Goal: Find specific fact: Find specific fact

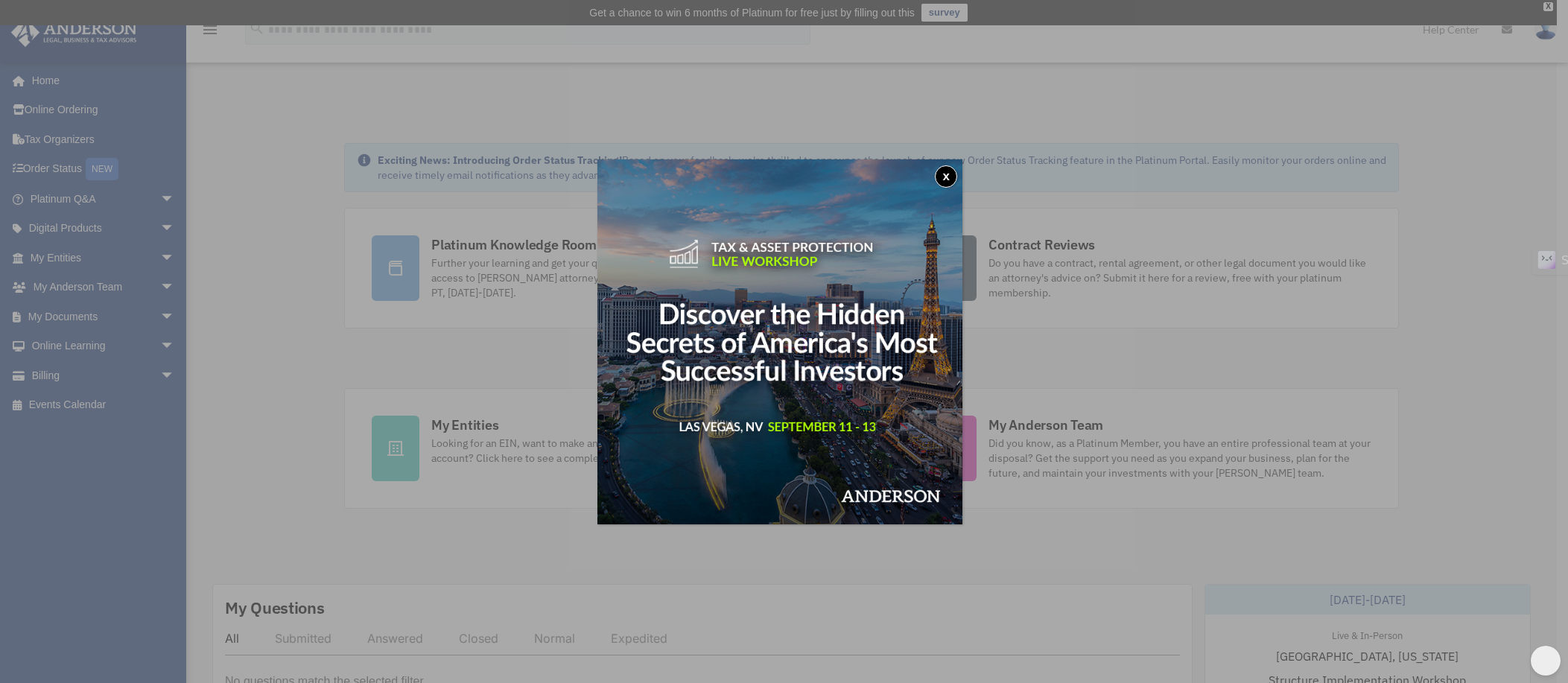
click at [946, 174] on button "x" at bounding box center [946, 177] width 22 height 22
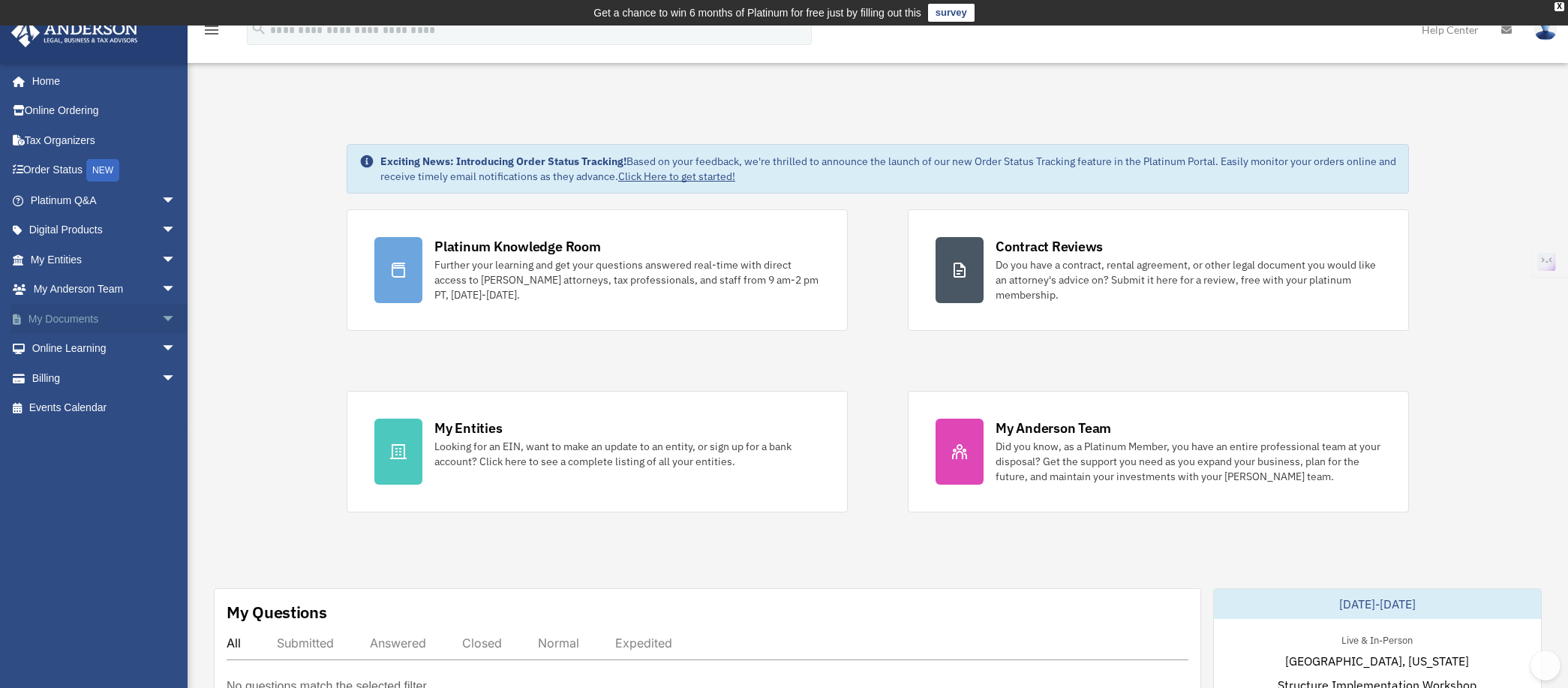
click at [65, 314] on link "My Documents arrow_drop_down" at bounding box center [104, 319] width 188 height 30
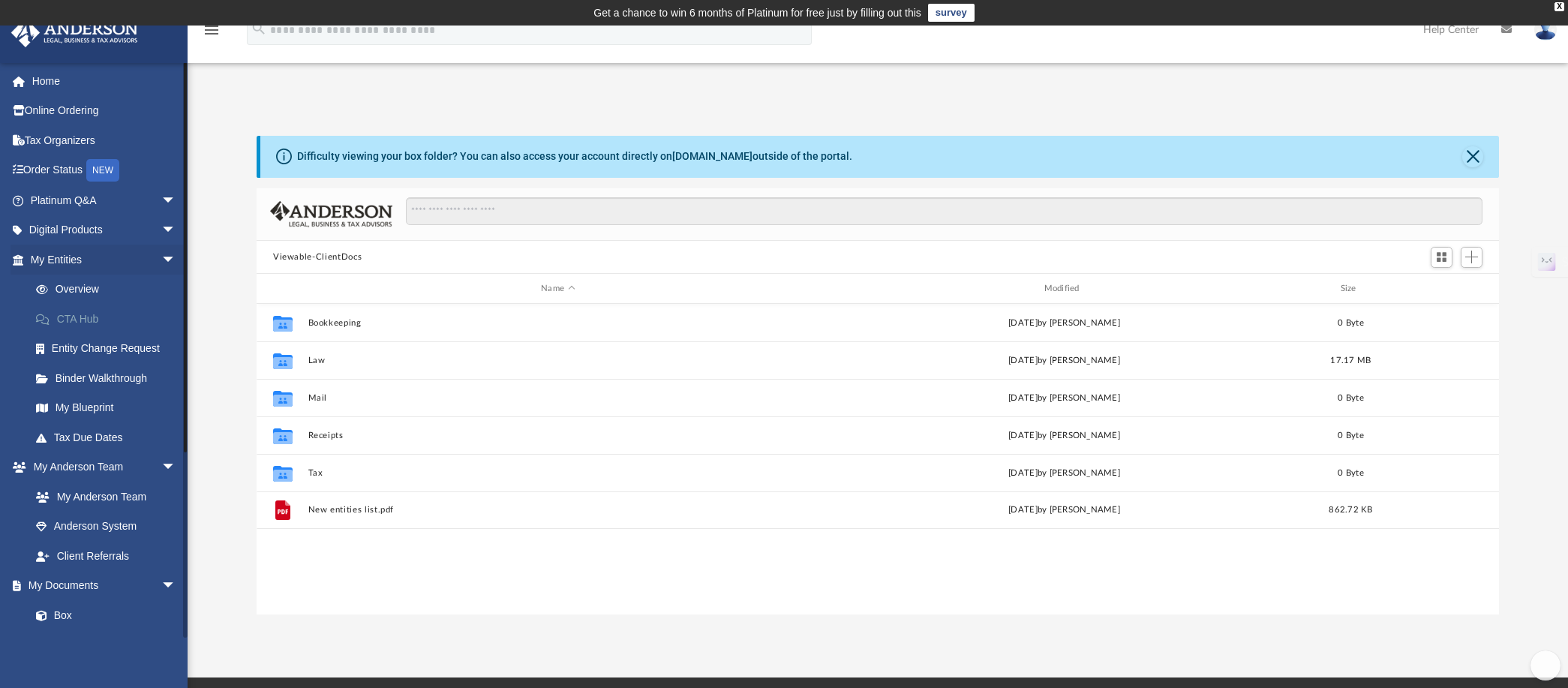
scroll to position [329, 1231]
click at [58, 258] on link "My Entities arrow_drop_down" at bounding box center [104, 259] width 188 height 30
click at [161, 258] on span "arrow_drop_down" at bounding box center [176, 260] width 30 height 31
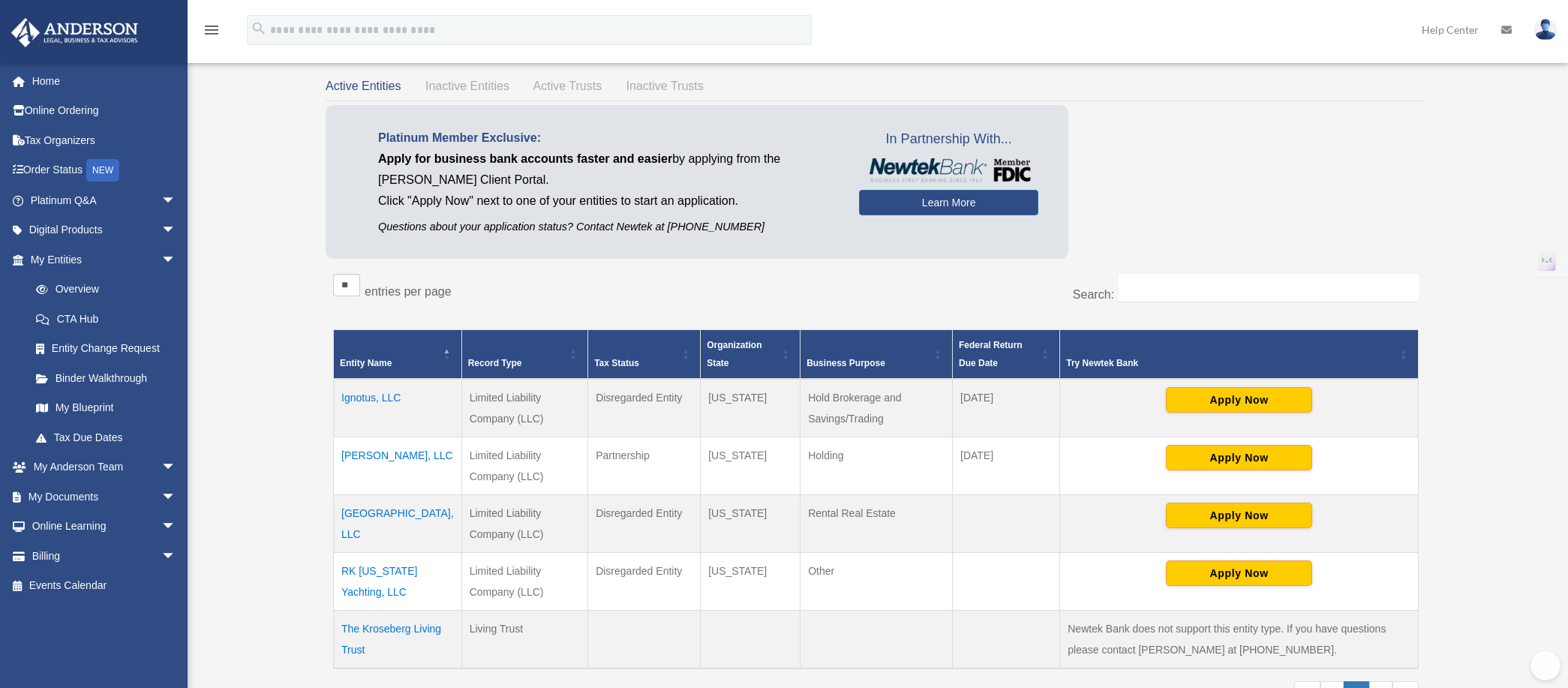
scroll to position [97, 0]
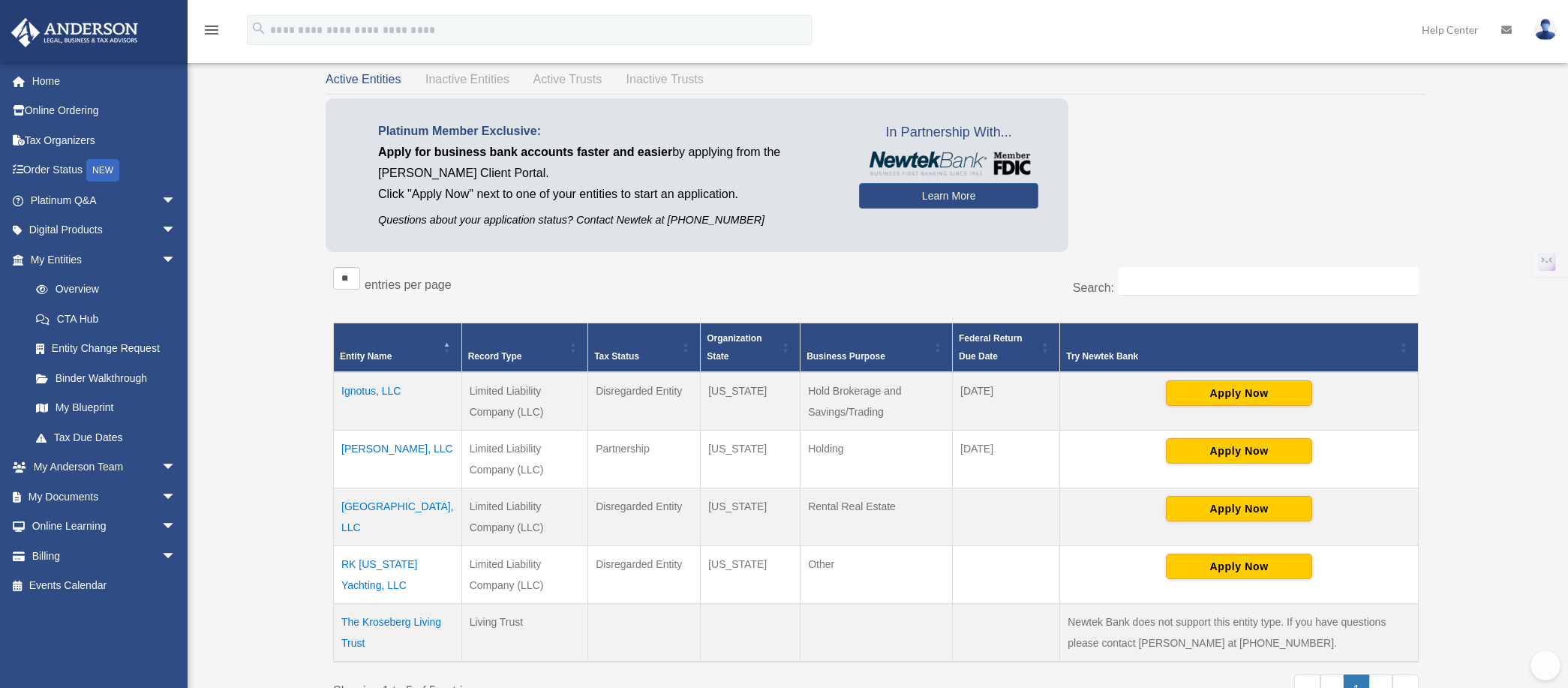
click at [364, 393] on td "Ignotus, LLC" at bounding box center [398, 401] width 129 height 59
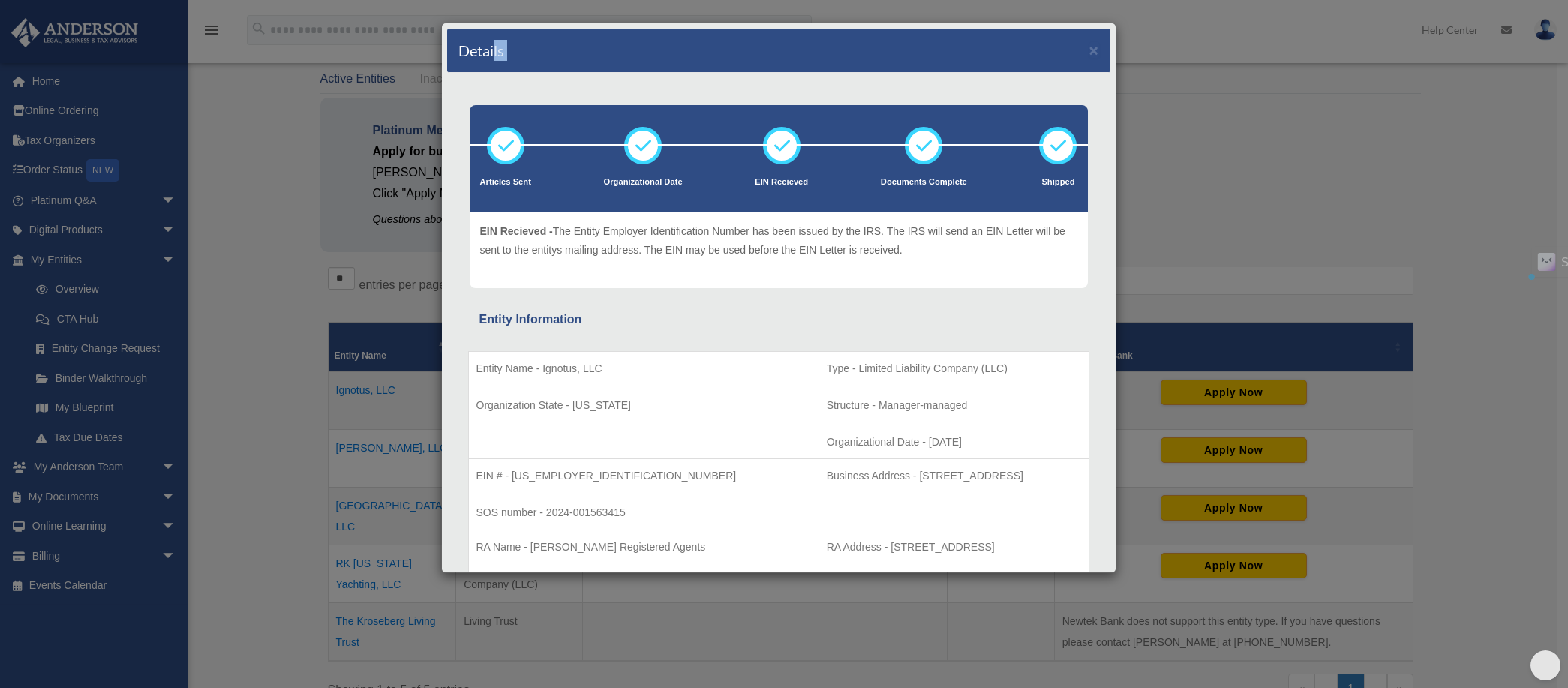
drag, startPoint x: 831, startPoint y: 35, endPoint x: 505, endPoint y: 41, distance: 326.1
click at [497, 42] on div "Details ×" at bounding box center [779, 50] width 663 height 44
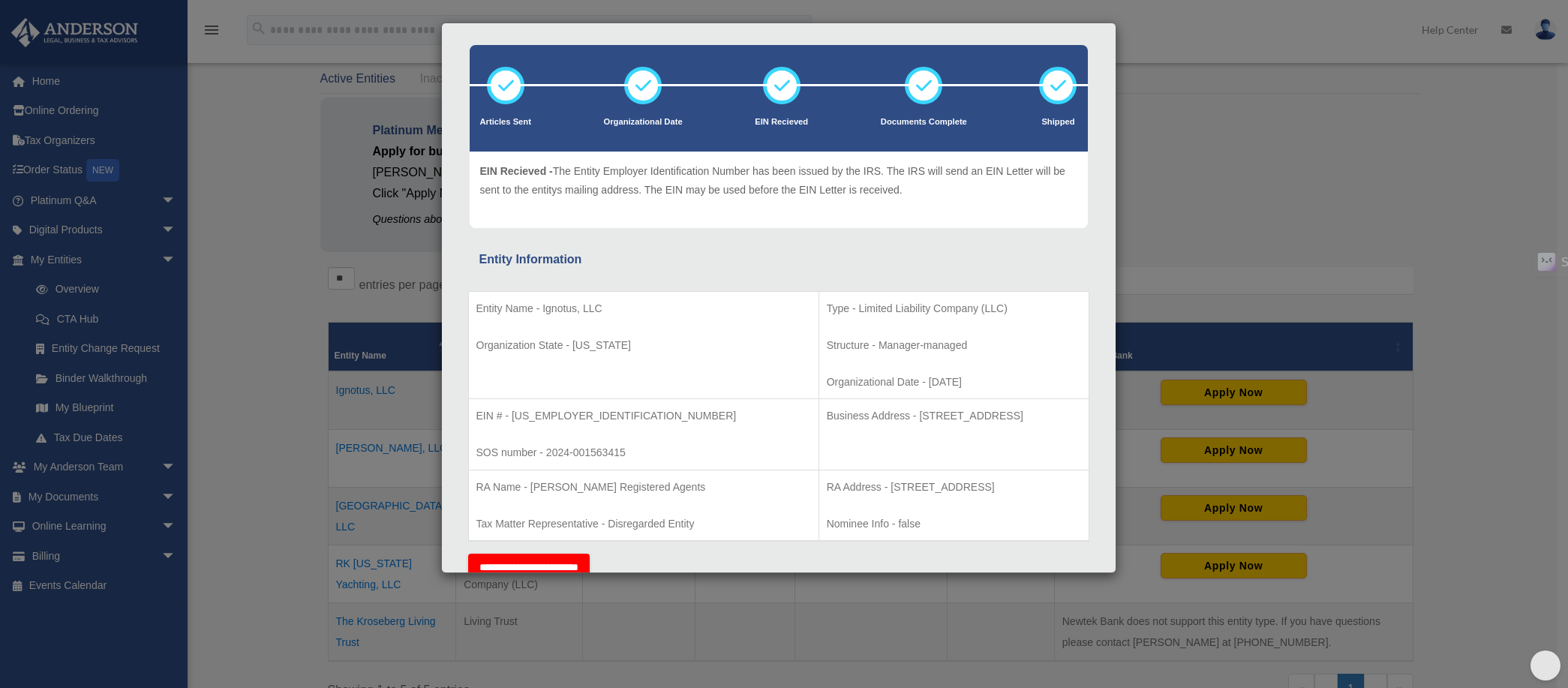
scroll to position [67, 0]
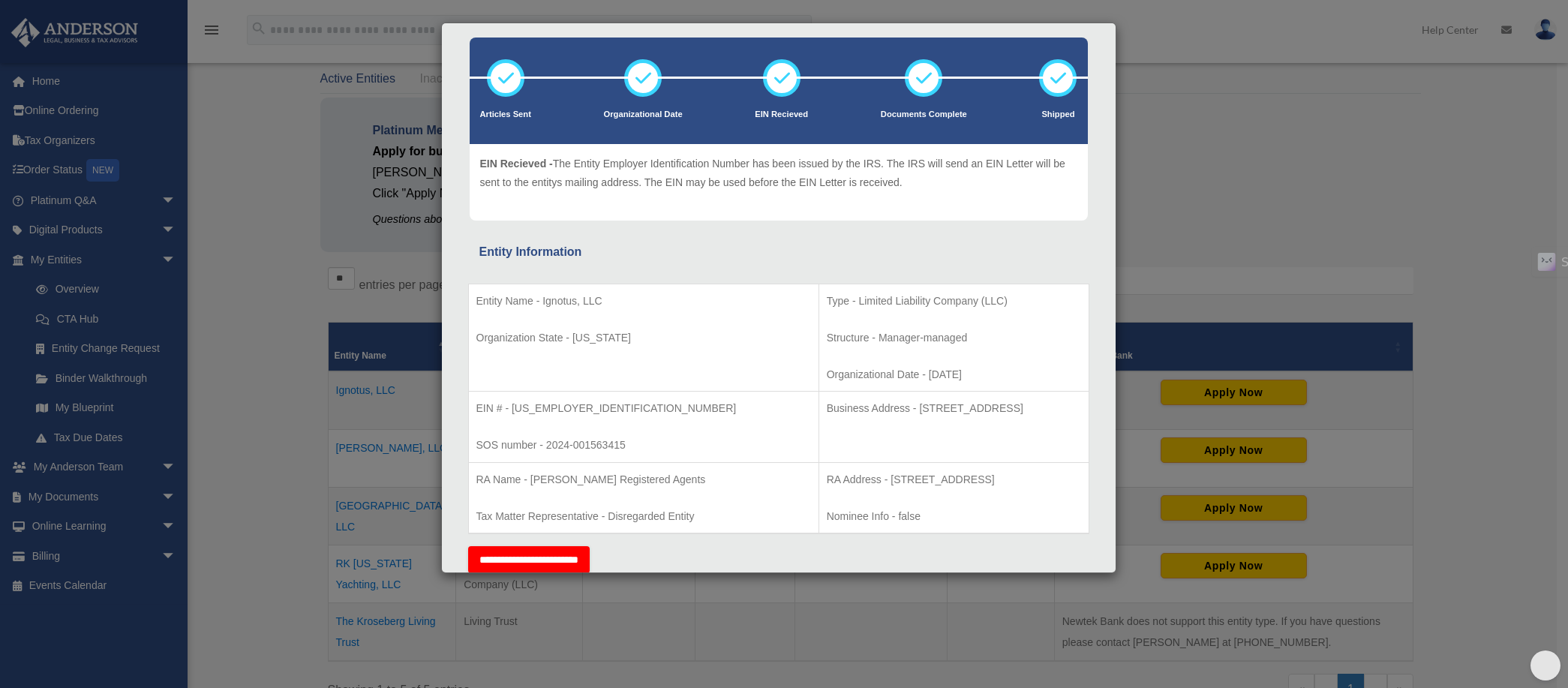
click at [534, 399] on p "EIN # - [US_EMPLOYER_IDENTIFICATION_NUMBER]" at bounding box center [644, 408] width 335 height 19
click at [511, 401] on p "EIN # - [US_EMPLOYER_IDENTIFICATION_NUMBER]" at bounding box center [644, 408] width 335 height 19
drag, startPoint x: 511, startPoint y: 399, endPoint x: 553, endPoint y: 403, distance: 42.2
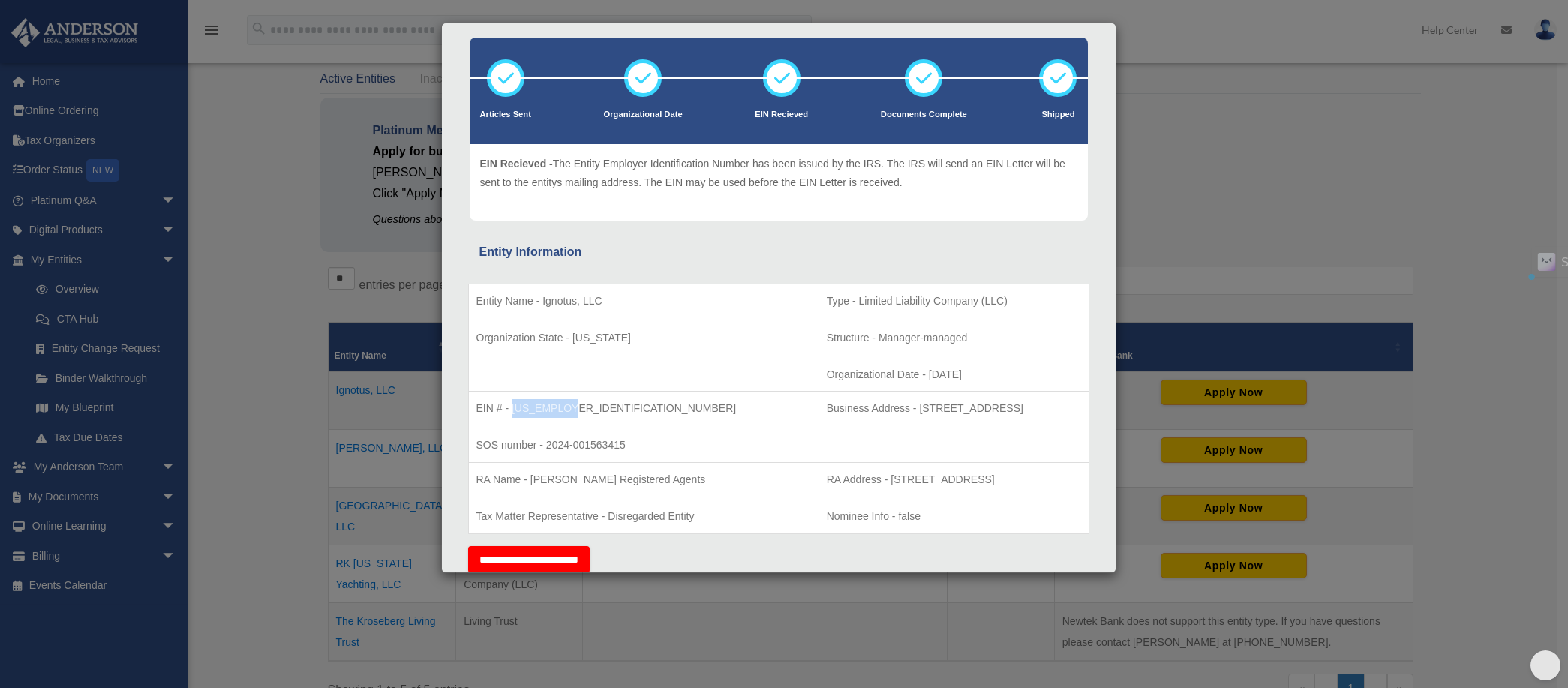
click at [569, 404] on p "EIN # - [US_EMPLOYER_IDENTIFICATION_NUMBER]" at bounding box center [644, 408] width 335 height 19
copy p "[US_EMPLOYER_IDENTIFICATION_NUMBER]"
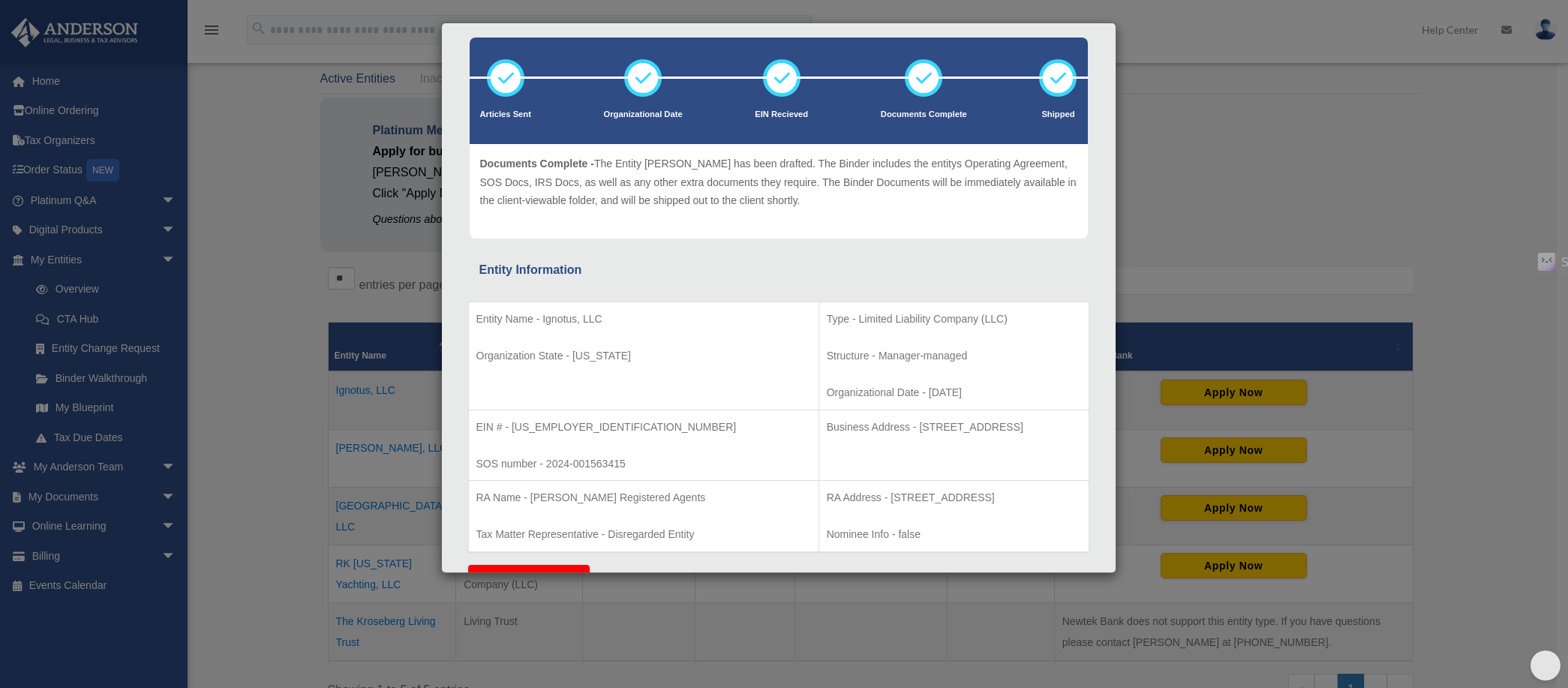
click at [289, 299] on div "Details × Articles Sent Organizational Date" at bounding box center [784, 344] width 1568 height 688
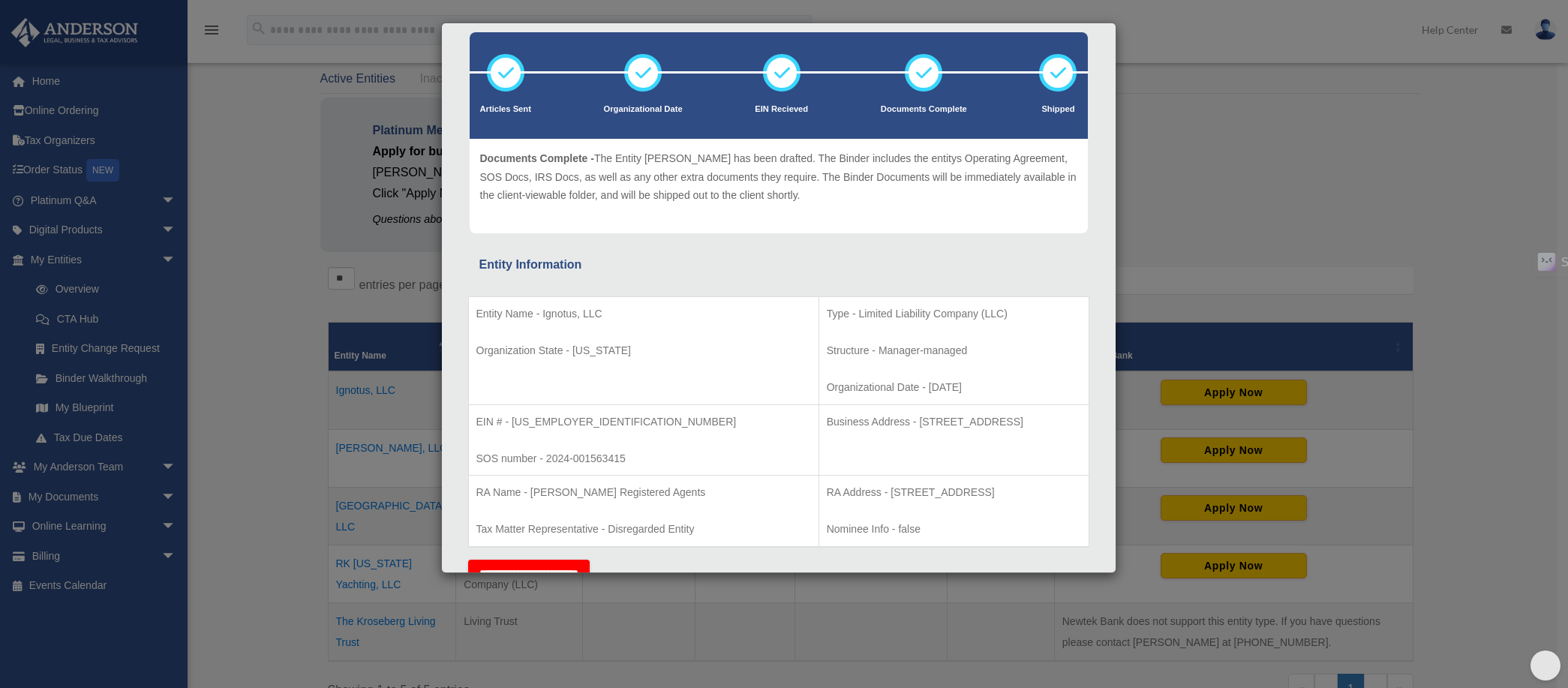
scroll to position [85, 0]
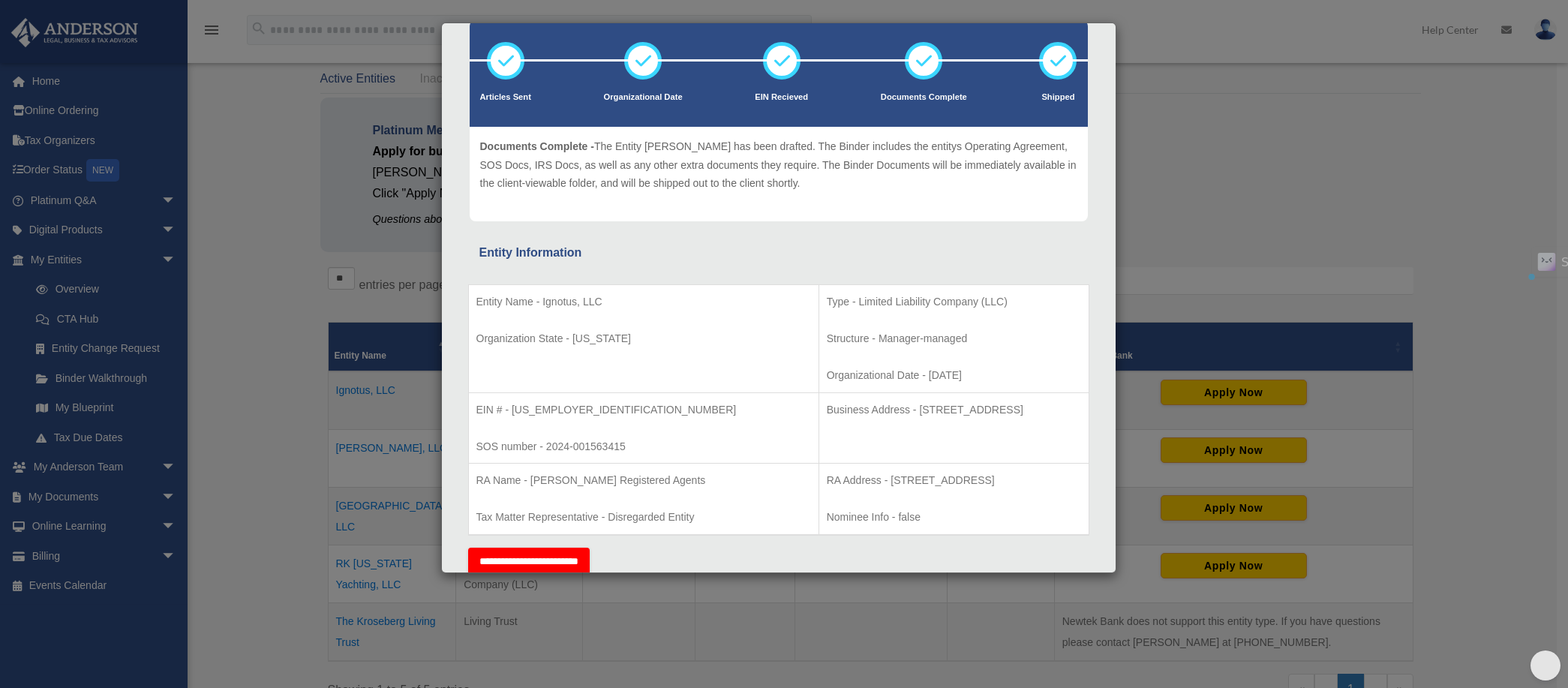
drag, startPoint x: 822, startPoint y: 398, endPoint x: 901, endPoint y: 397, distance: 79.0
click at [901, 401] on p "Business Address - [STREET_ADDRESS]" at bounding box center [954, 410] width 255 height 19
copy p "[STREET_ADDRESS]"
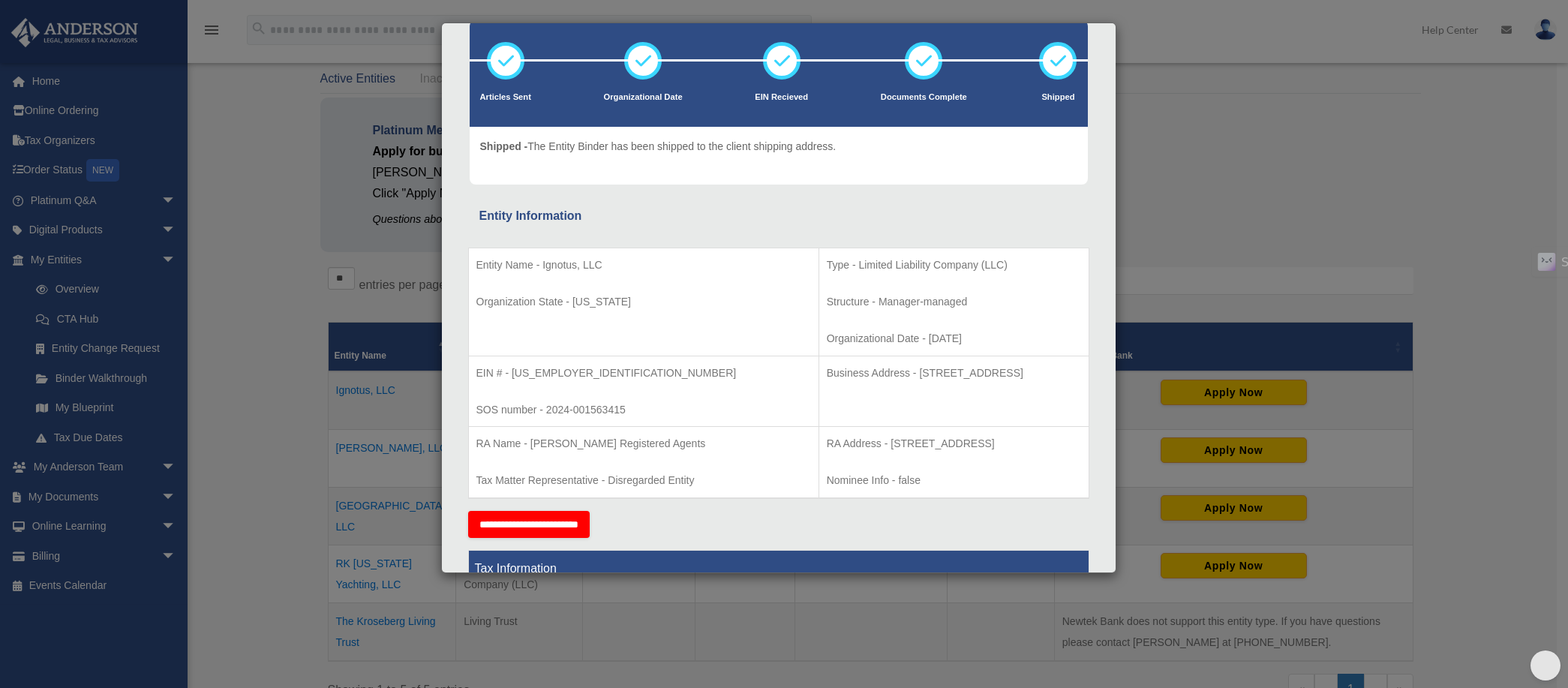
click at [274, 433] on div "Details × Articles Sent Organizational Date" at bounding box center [784, 344] width 1568 height 688
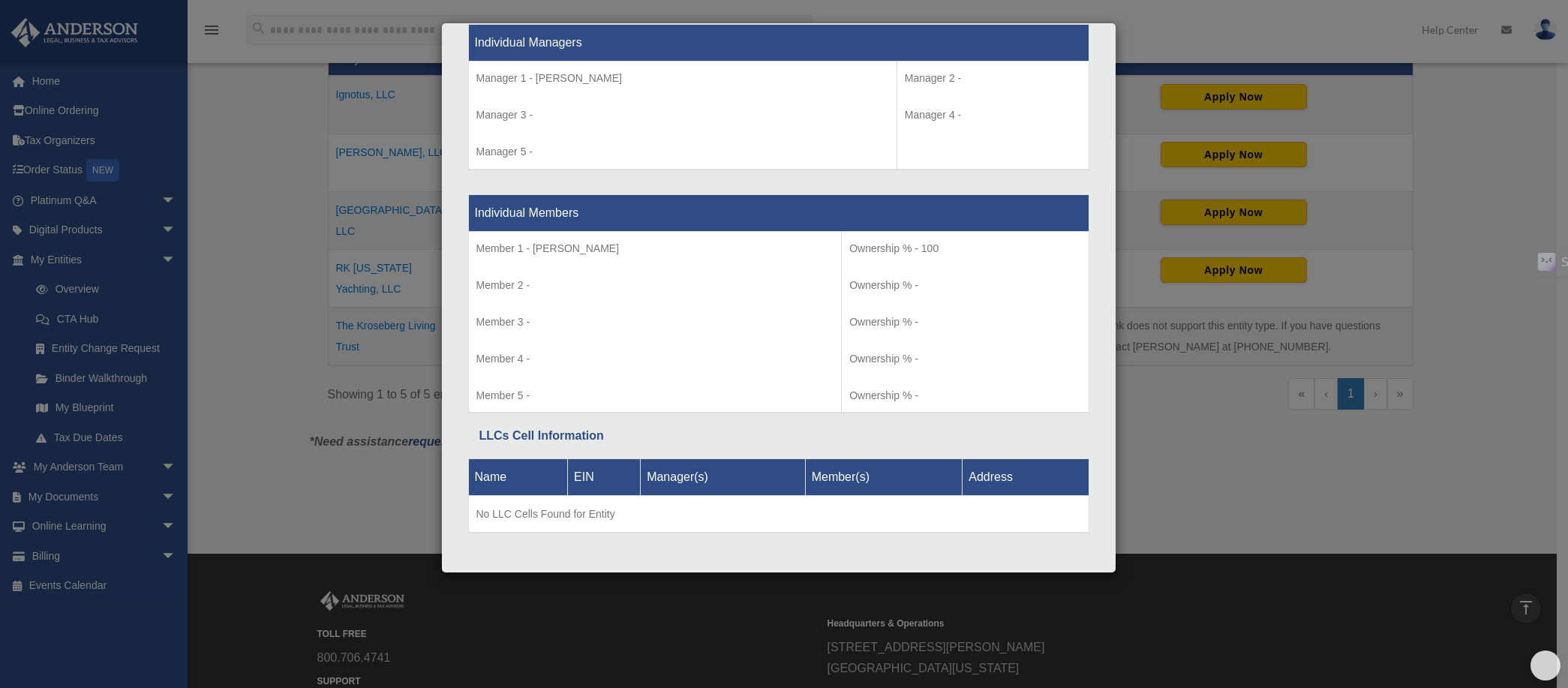
scroll to position [1425, 0]
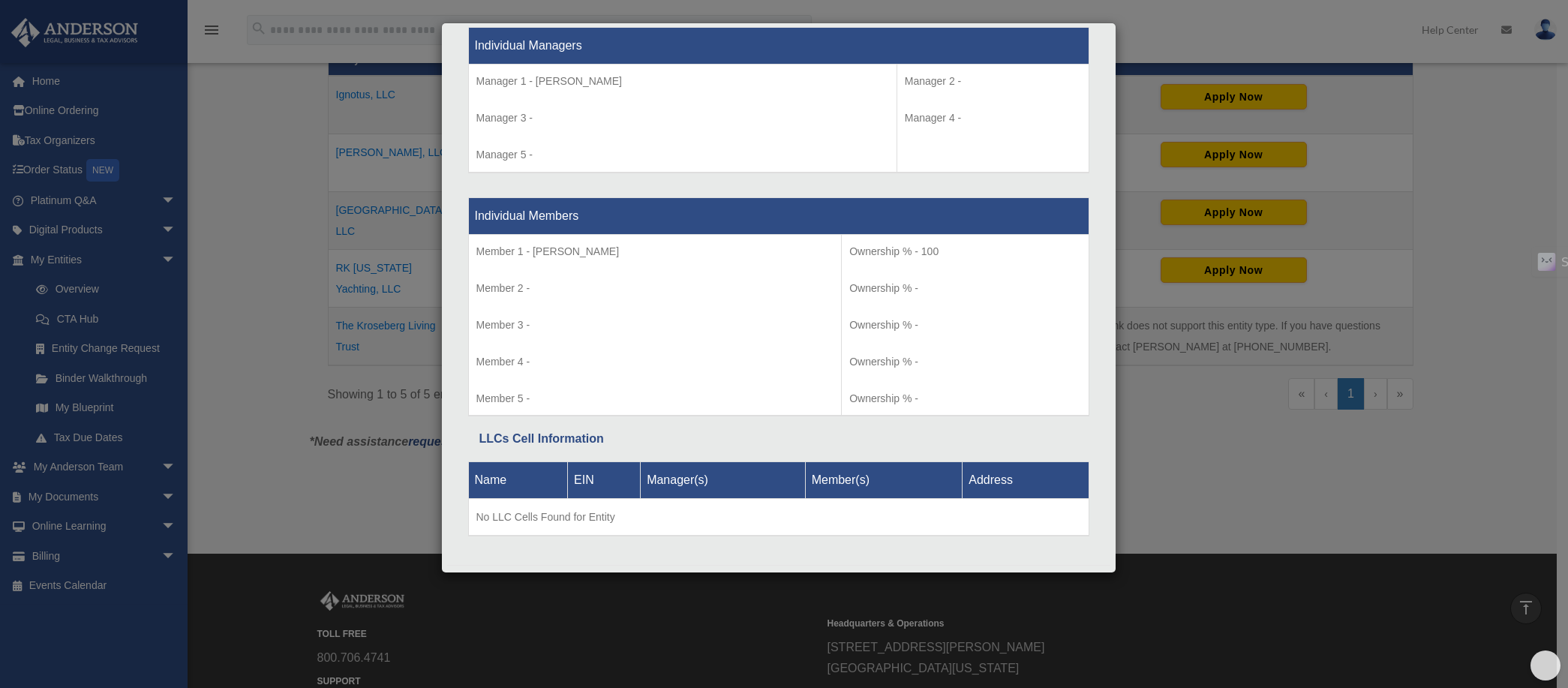
click at [253, 285] on div "Details × Articles Sent Organizational Date" at bounding box center [784, 344] width 1568 height 688
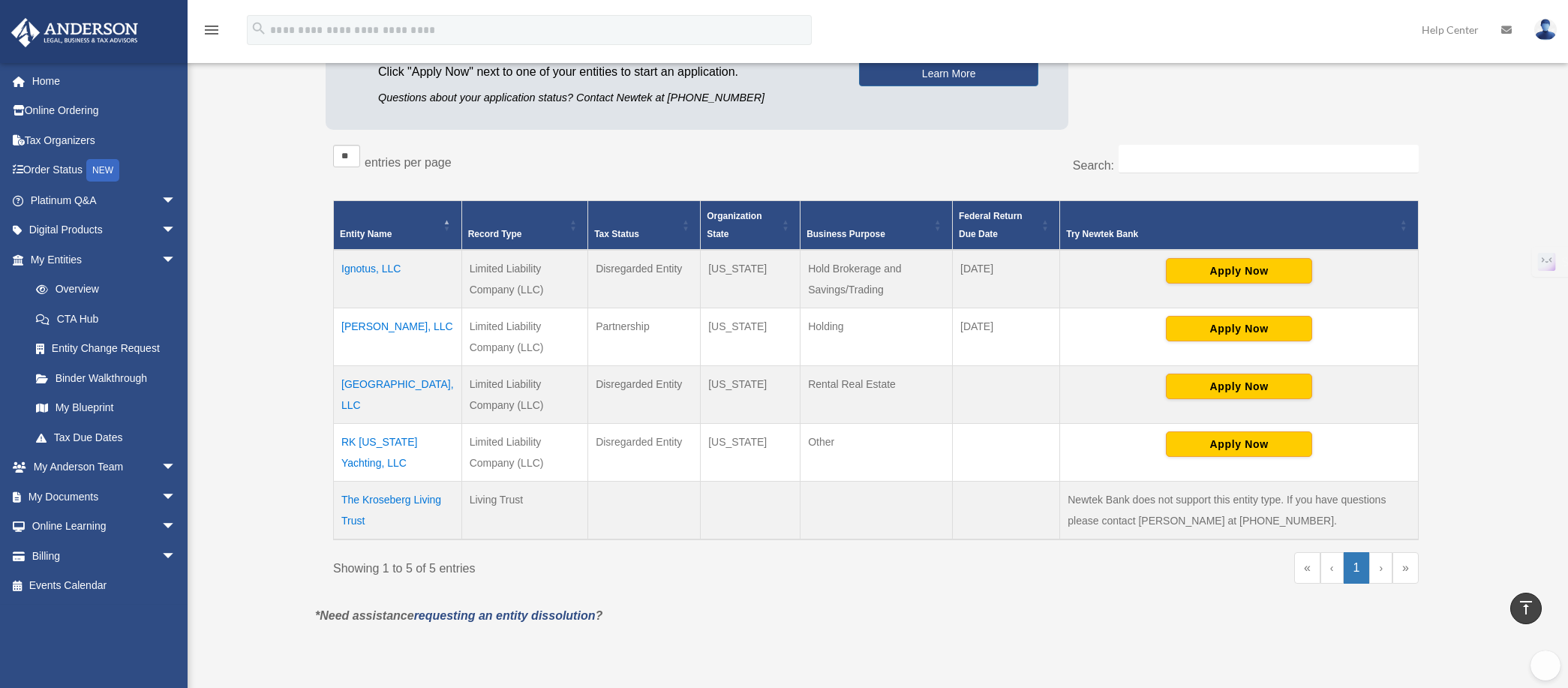
scroll to position [216, 0]
